Goal: Task Accomplishment & Management: Manage account settings

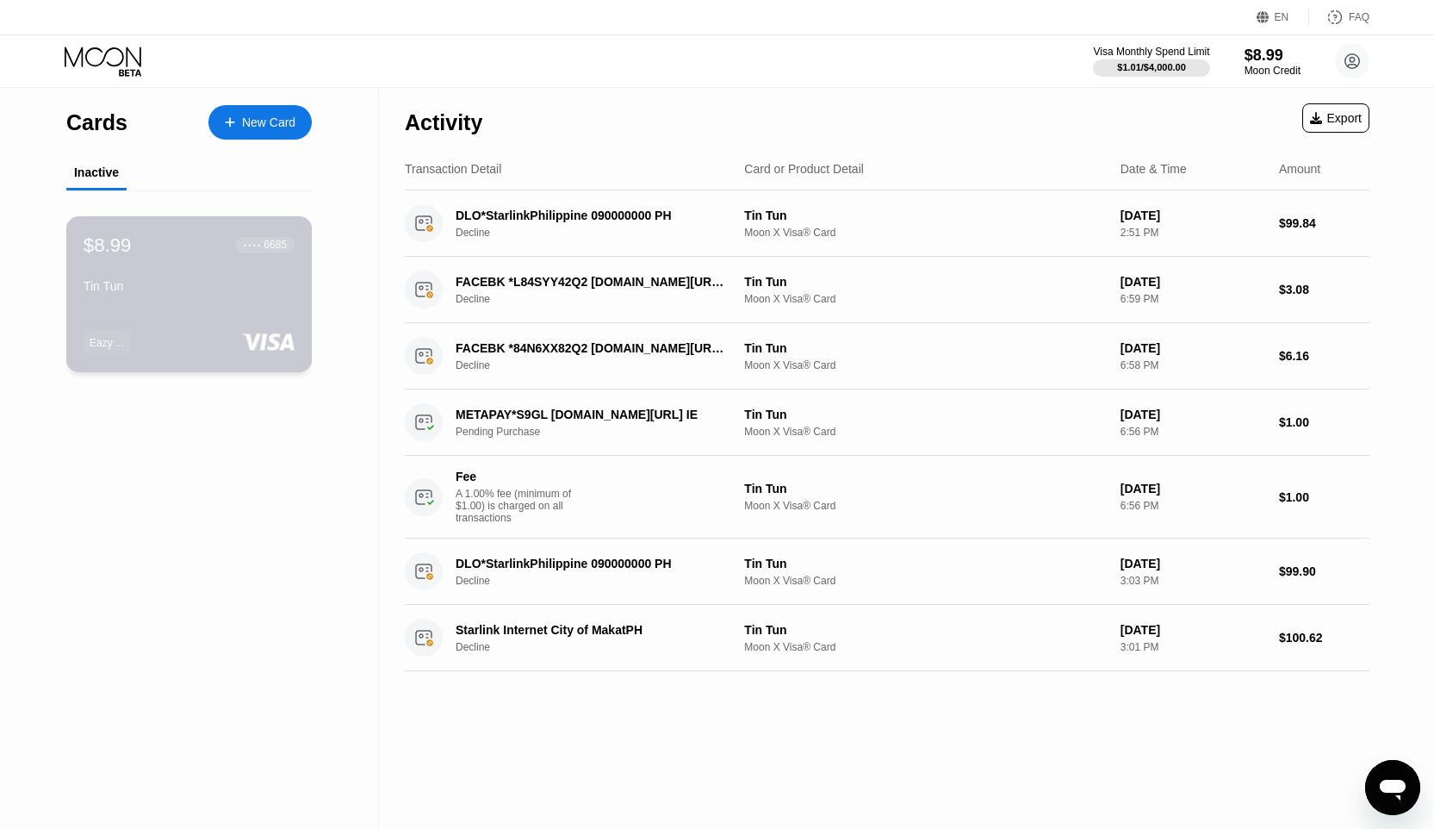
click at [259, 268] on div "$8.99 ● ● ● ● 6685 Tin Tun" at bounding box center [189, 266] width 211 height 66
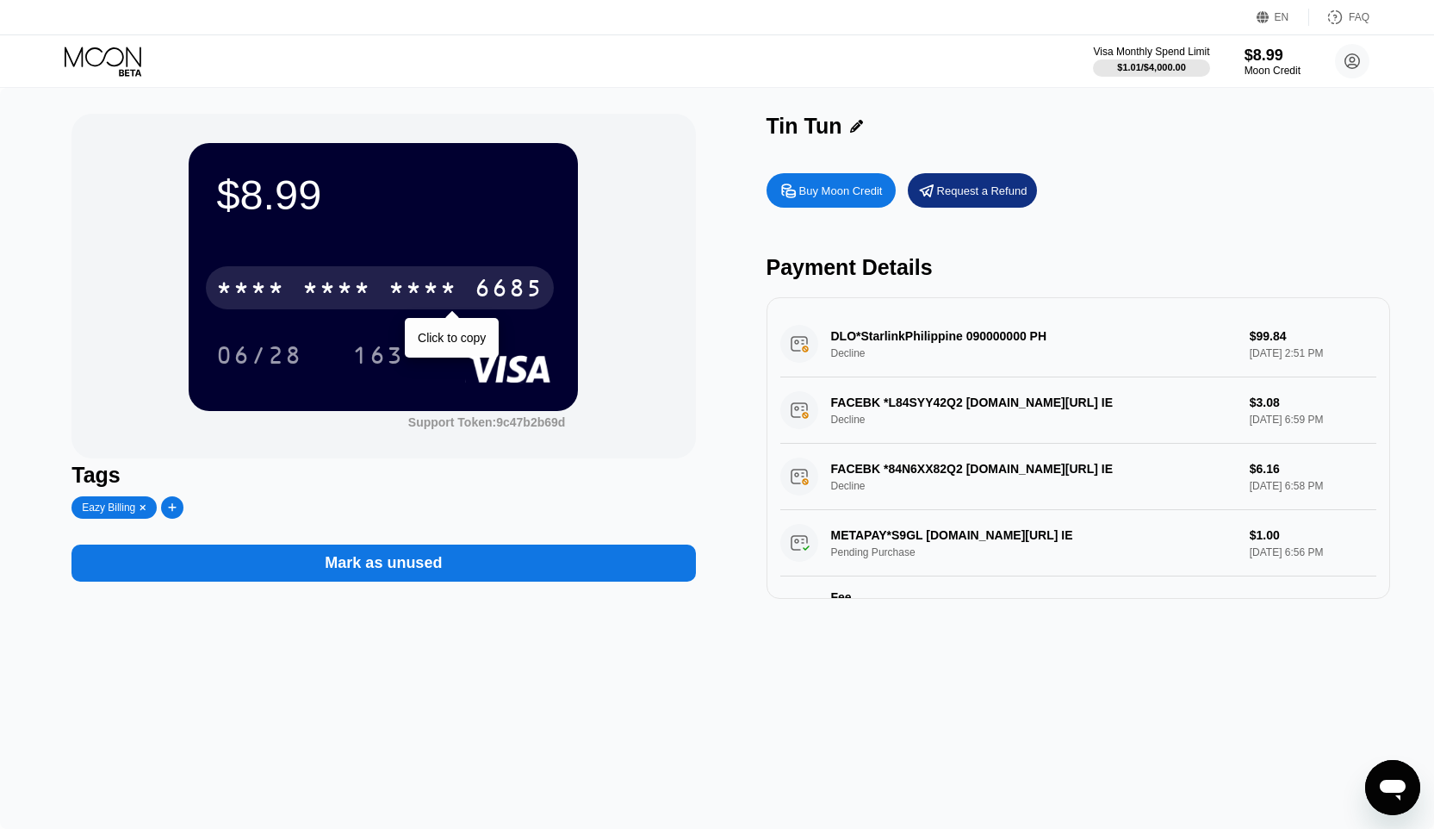
click at [371, 284] on div "* * * *" at bounding box center [336, 291] width 69 height 28
click at [416, 289] on div "2827" at bounding box center [423, 291] width 69 height 28
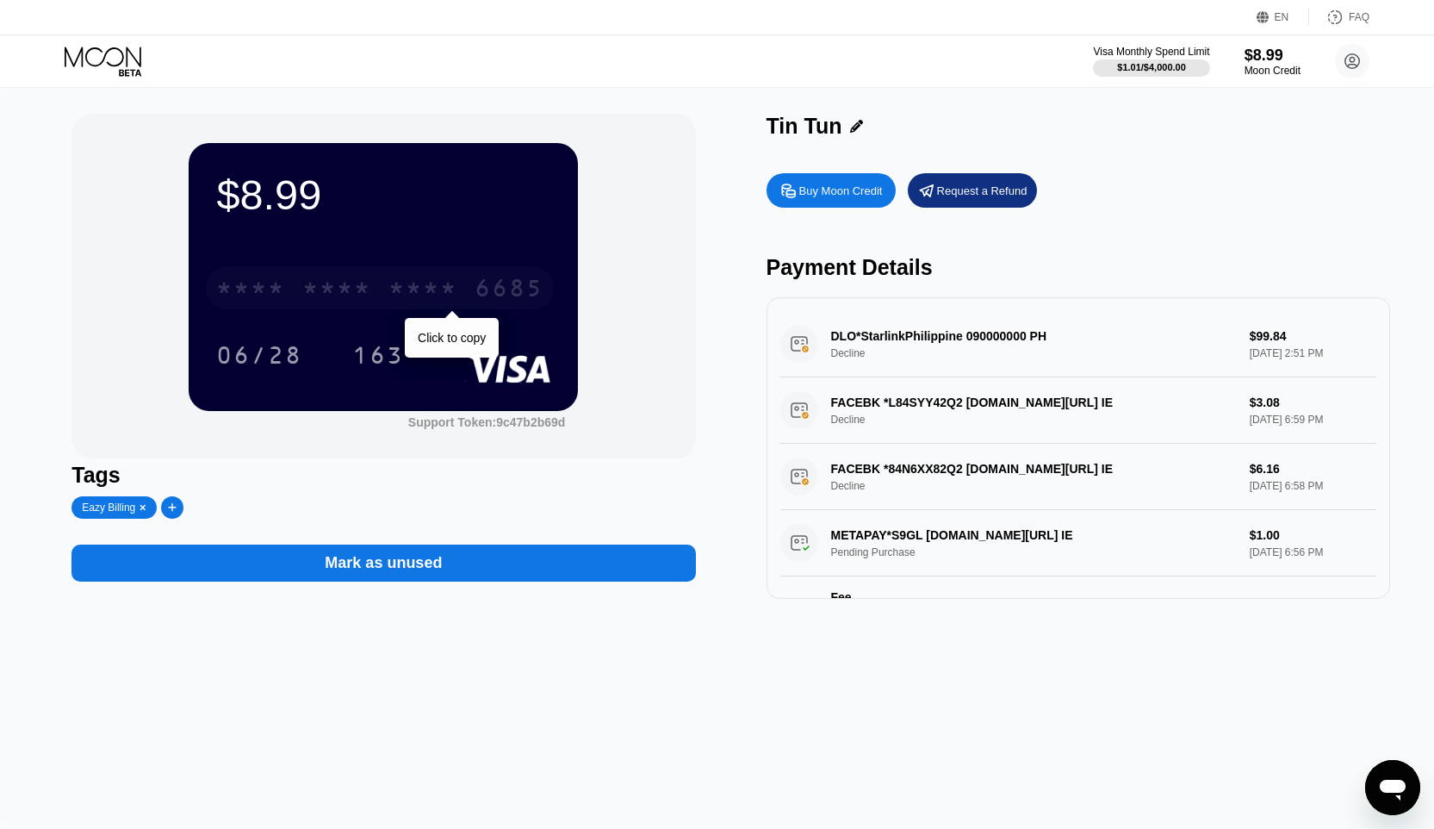
click at [432, 287] on div "* * * *" at bounding box center [423, 291] width 69 height 28
